Goal: Task Accomplishment & Management: Complete application form

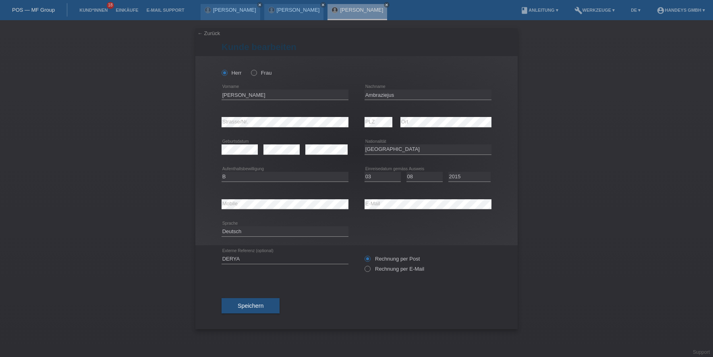
select select "LT"
select select "B"
select select "03"
select select "08"
select select "2015"
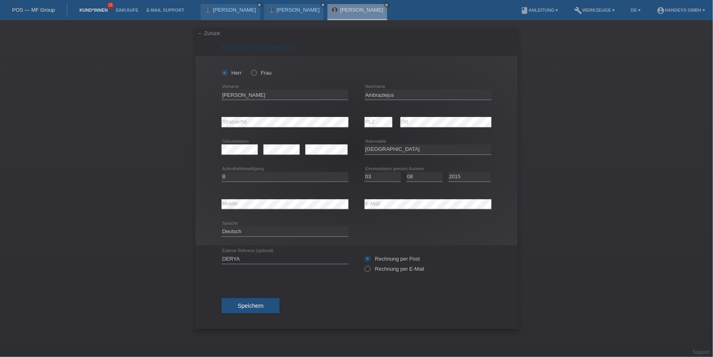
click at [90, 11] on link "Kund*innen" at bounding box center [93, 10] width 36 height 5
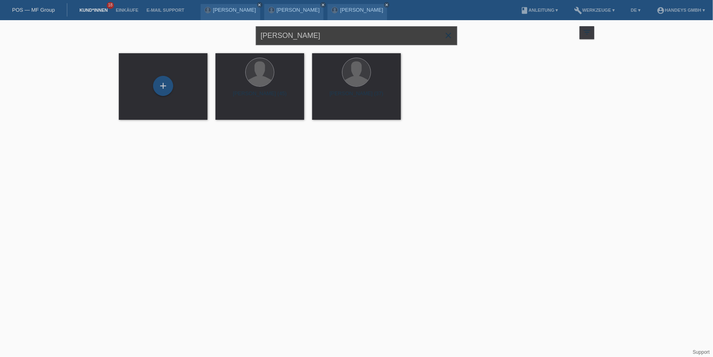
drag, startPoint x: 286, startPoint y: 33, endPoint x: 225, endPoint y: 36, distance: 61.3
click at [225, 36] on div "MARIUS close filter_list view_module Alle Kund*innen anzeigen star Markierte Ku…" at bounding box center [357, 34] width 484 height 29
type input "meliha halili"
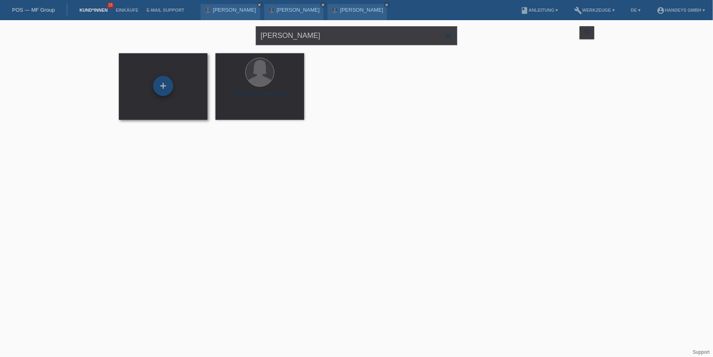
click at [160, 85] on div "+" at bounding box center [163, 86] width 19 height 14
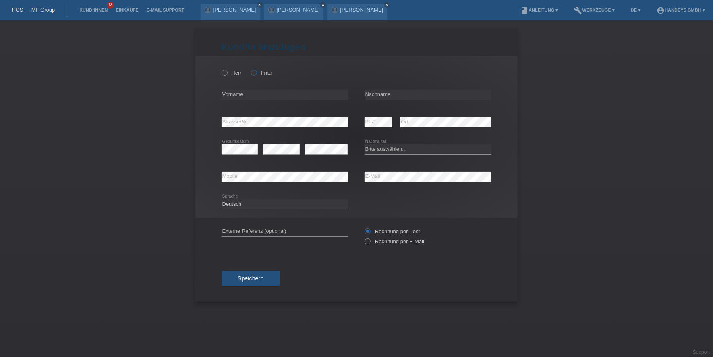
click at [259, 71] on label "Frau" at bounding box center [261, 73] width 21 height 6
click at [256, 71] on input "Frau" at bounding box center [253, 72] width 5 height 5
radio input "true"
click at [249, 96] on input "text" at bounding box center [285, 94] width 127 height 10
type input "m"
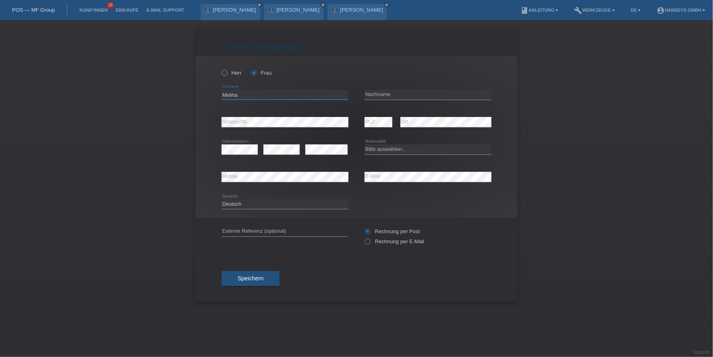
type input "Meliha"
type input "Halili"
click at [272, 114] on div "error Strasse/Nr." at bounding box center [285, 121] width 127 height 27
click at [274, 116] on div "error Strasse/Nr." at bounding box center [285, 121] width 127 height 27
click at [348, 123] on div "error Strasse/Nr. error PLZ error Ort" at bounding box center [357, 121] width 270 height 27
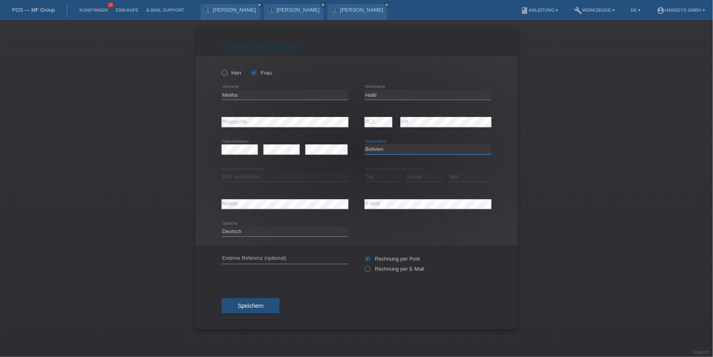
select select "BA"
click at [305, 180] on select "Bitte auswählen... C B B - Flüchtlingsstatus Andere" at bounding box center [285, 177] width 127 height 10
select select "C"
click at [222, 172] on select "Bitte auswählen... C B B - Flüchtlingsstatus Andere" at bounding box center [285, 177] width 127 height 10
click at [383, 179] on select "Tag 01 02 03 04 05 06 07 08 09 10 11" at bounding box center [383, 177] width 36 height 10
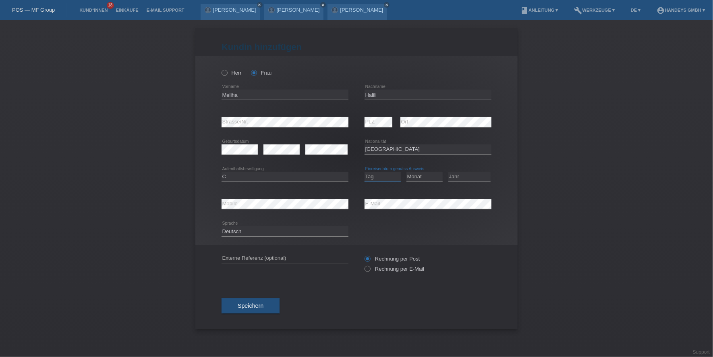
select select "03"
click at [365, 172] on select "Tag 01 02 03 04 05 06 07 08 09 10 11" at bounding box center [383, 177] width 36 height 10
select select "08"
select select "2019"
drag, startPoint x: 318, startPoint y: 194, endPoint x: 317, endPoint y: 198, distance: 4.2
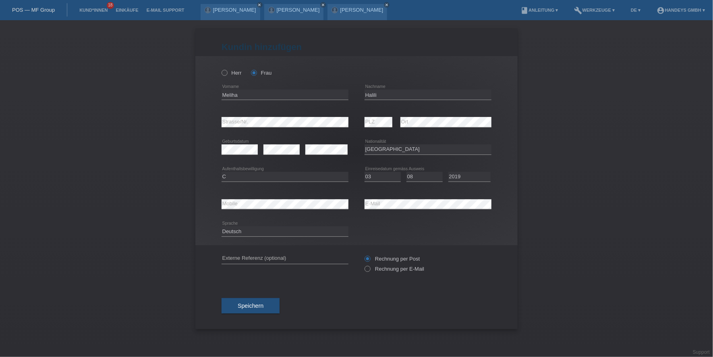
click at [318, 194] on div "error Mobile" at bounding box center [285, 203] width 127 height 27
click at [247, 256] on input "text" at bounding box center [285, 258] width 127 height 10
type input "DERYA"
click at [231, 288] on div "Speichern" at bounding box center [357, 305] width 270 height 47
click at [234, 302] on button "Speichern" at bounding box center [251, 305] width 58 height 15
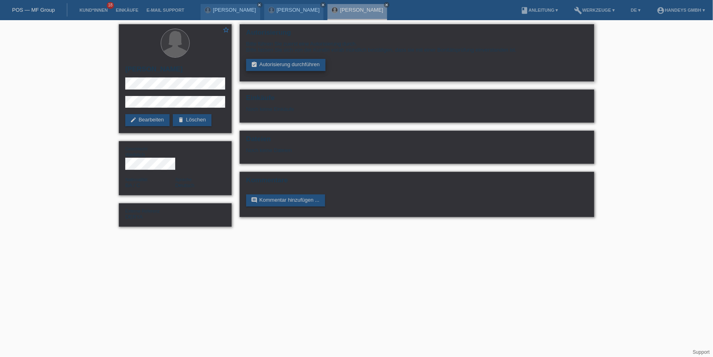
click at [303, 69] on link "assignment_turned_in Autorisierung durchführen" at bounding box center [285, 65] width 79 height 12
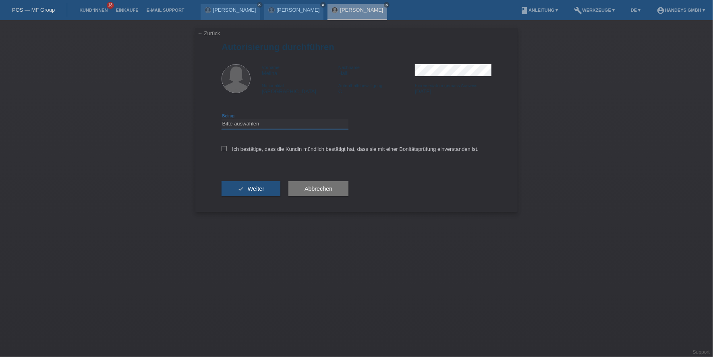
click at [288, 121] on select "Bitte auswählen CHF 1.00 - CHF 499.00 CHF 500.00 - CHF 1'999.00 CHF 2'000.00 - …" at bounding box center [285, 124] width 127 height 10
select select "3"
click at [222, 119] on select "Bitte auswählen CHF 1.00 - CHF 499.00 CHF 500.00 - CHF 1'999.00 CHF 2'000.00 - …" at bounding box center [285, 124] width 127 height 10
click at [247, 154] on div "Ich bestätige, dass die Kundin mündlich bestätigt hat, dass sie mit einer Bonit…" at bounding box center [357, 151] width 270 height 27
click at [255, 150] on label "Ich bestätige, dass die Kundin mündlich bestätigt hat, dass sie mit einer Bonit…" at bounding box center [350, 149] width 257 height 6
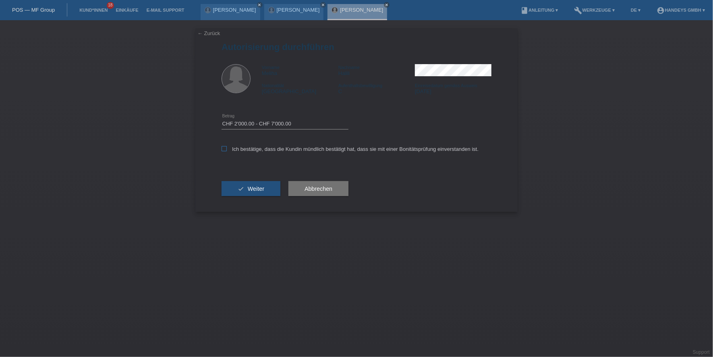
click at [227, 150] on input "Ich bestätige, dass die Kundin mündlich bestätigt hat, dass sie mit einer Bonit…" at bounding box center [224, 148] width 5 height 5
checkbox input "true"
click at [250, 186] on span "Weiter" at bounding box center [256, 188] width 17 height 6
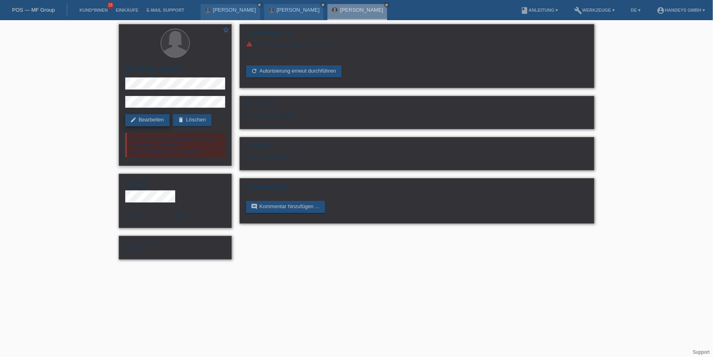
drag, startPoint x: 152, startPoint y: 121, endPoint x: 162, endPoint y: 121, distance: 9.7
click at [152, 121] on link "edit Bearbeiten" at bounding box center [147, 120] width 44 height 12
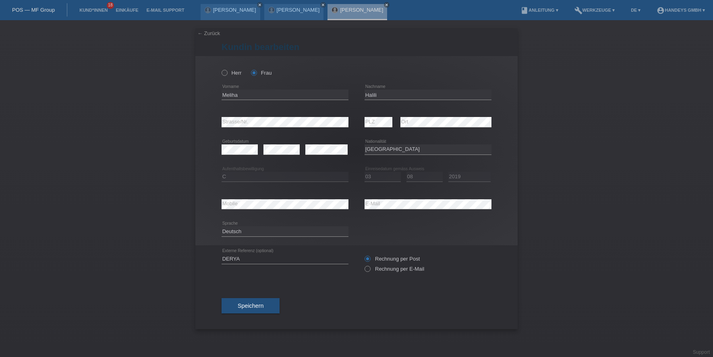
select select "BA"
select select "C"
select select "03"
select select "08"
select select "2019"
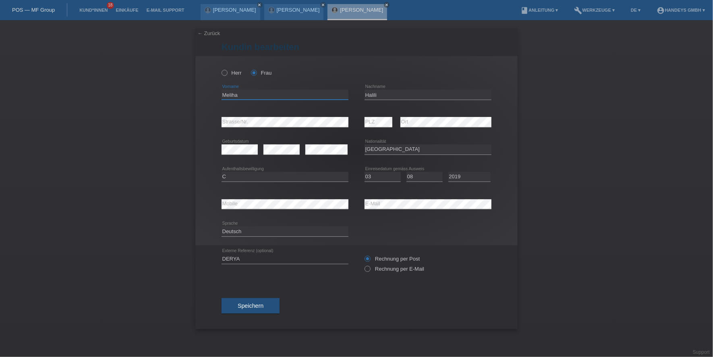
drag, startPoint x: 235, startPoint y: 91, endPoint x: 233, endPoint y: 96, distance: 5.4
click at [235, 91] on input "Meliha" at bounding box center [285, 94] width 127 height 10
click at [233, 96] on input "Meliha" at bounding box center [285, 94] width 127 height 10
click at [368, 92] on input "Halili" at bounding box center [428, 94] width 127 height 10
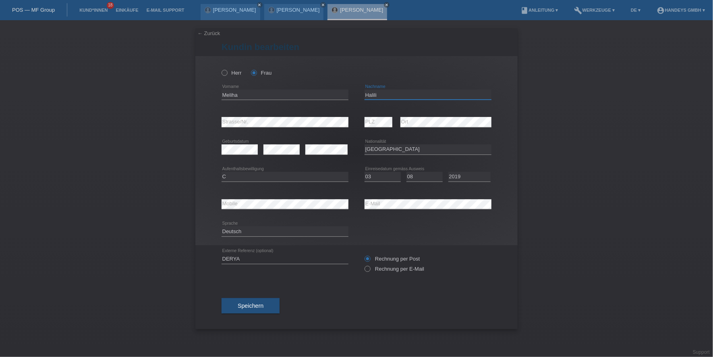
click at [368, 92] on input "Halili" at bounding box center [428, 94] width 127 height 10
click at [341, 202] on div "error Mobile error E-Mail" at bounding box center [357, 203] width 270 height 27
click at [233, 208] on div "error Mobile" at bounding box center [285, 204] width 127 height 10
